Goal: Navigation & Orientation: Go to known website

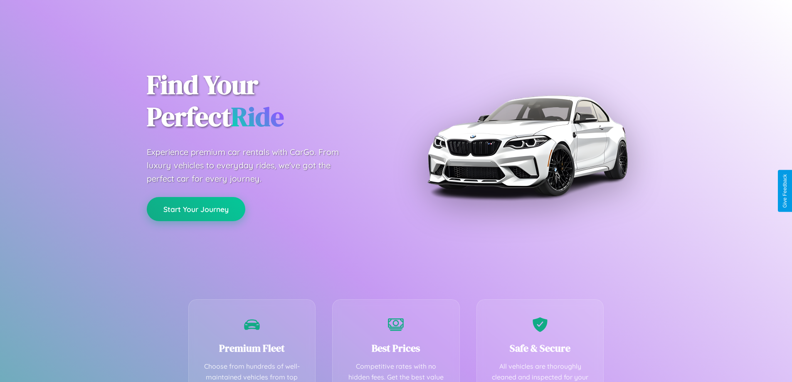
click at [196, 209] on button "Start Your Journey" at bounding box center [196, 209] width 98 height 24
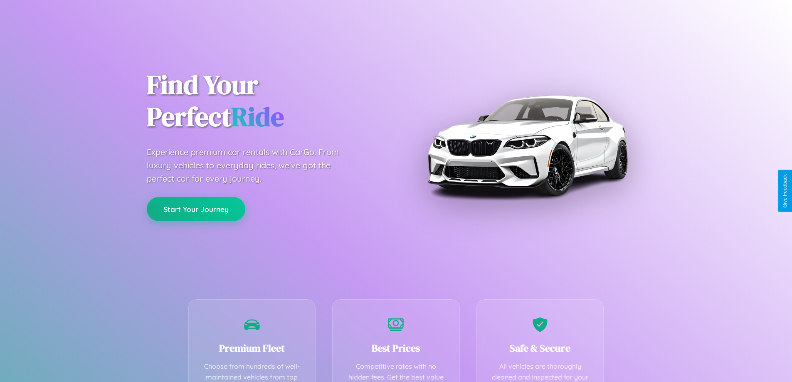
click at [196, 209] on button "Start Your Journey" at bounding box center [196, 209] width 98 height 24
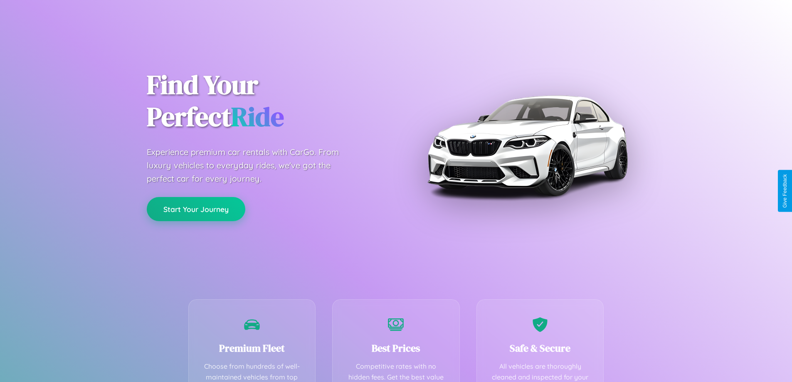
click at [196, 209] on button "Start Your Journey" at bounding box center [196, 209] width 98 height 24
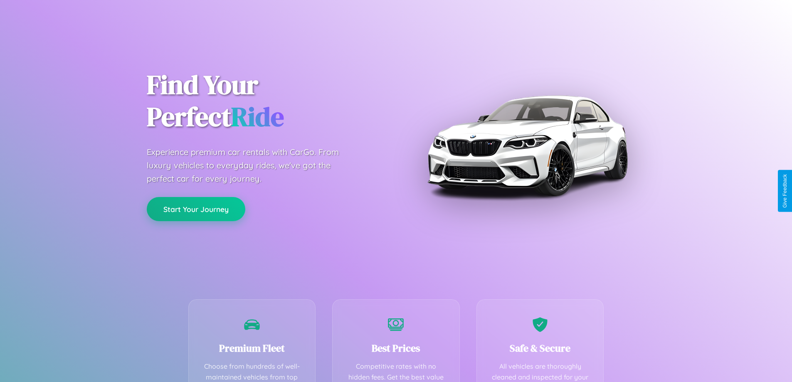
click at [196, 209] on button "Start Your Journey" at bounding box center [196, 209] width 98 height 24
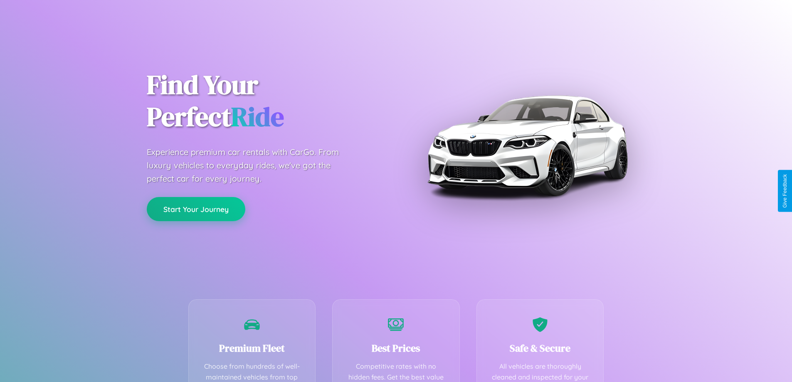
click at [196, 209] on button "Start Your Journey" at bounding box center [196, 209] width 98 height 24
